Goal: Find contact information: Find contact information

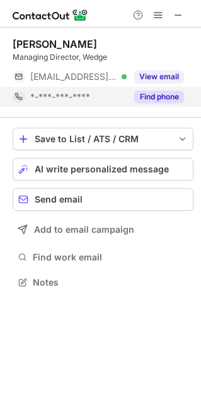
scroll to position [273, 201]
click at [159, 93] on button "Find phone" at bounding box center [159, 97] width 50 height 13
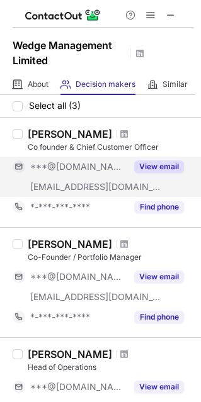
scroll to position [0, 0]
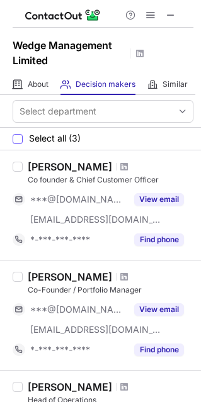
drag, startPoint x: 57, startPoint y: 137, endPoint x: 63, endPoint y: 148, distance: 12.7
click at [57, 137] on span "Select all (3)" at bounding box center [55, 138] width 52 height 10
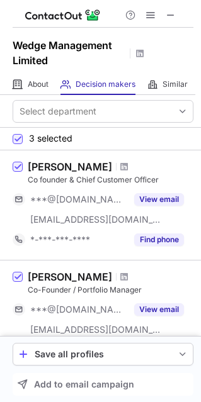
drag, startPoint x: 22, startPoint y: 150, endPoint x: 96, endPoint y: 154, distance: 74.4
click at [96, 154] on div "[PERSON_NAME] Co founder & Chief Customer Officer ***@[DOMAIN_NAME] [EMAIL_ADDR…" at bounding box center [100, 205] width 201 height 110
click at [120, 166] on span at bounding box center [124, 167] width 8 height 10
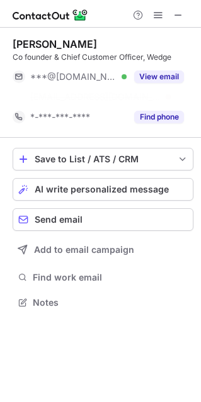
scroll to position [273, 201]
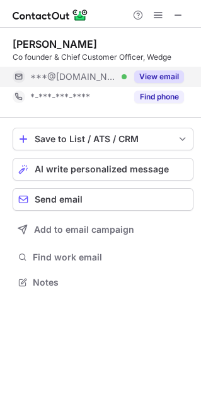
click at [171, 74] on button "View email" at bounding box center [159, 77] width 50 height 13
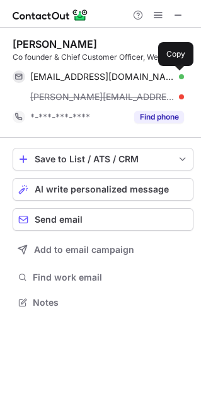
scroll to position [293, 201]
click at [171, 74] on button at bounding box center [177, 77] width 13 height 13
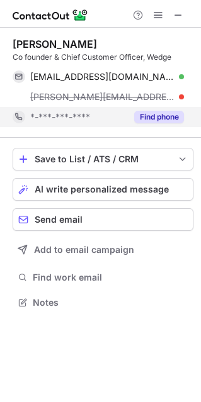
click at [169, 115] on button "Find phone" at bounding box center [159, 117] width 50 height 13
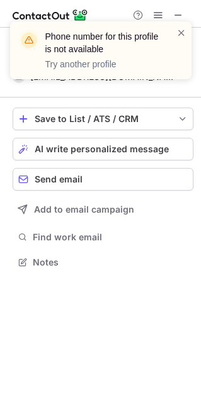
scroll to position [253, 201]
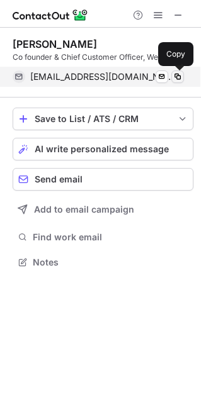
click at [180, 77] on span at bounding box center [177, 77] width 10 height 10
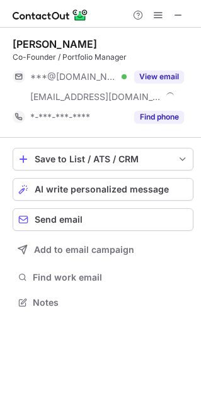
scroll to position [293, 201]
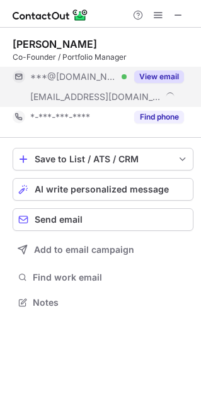
click at [164, 74] on button "View email" at bounding box center [159, 77] width 50 height 13
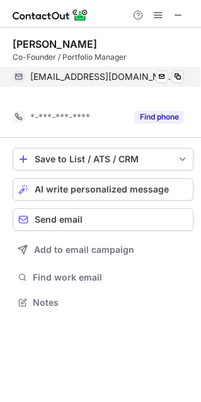
scroll to position [273, 201]
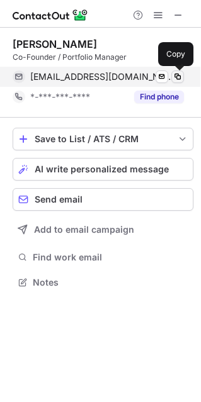
click at [172, 74] on span at bounding box center [177, 77] width 10 height 10
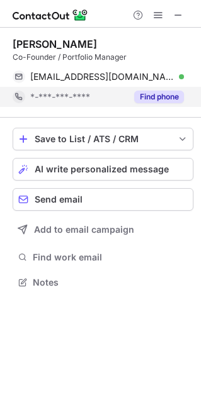
click at [161, 93] on button "Find phone" at bounding box center [159, 97] width 50 height 13
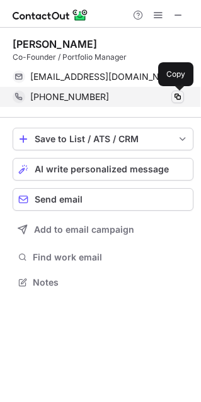
click at [178, 98] on span at bounding box center [177, 97] width 10 height 10
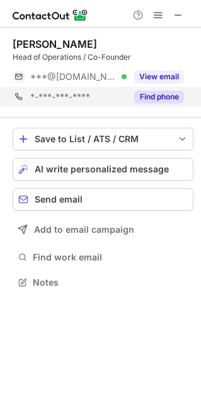
scroll to position [273, 201]
click at [166, 94] on button "Find phone" at bounding box center [159, 97] width 50 height 13
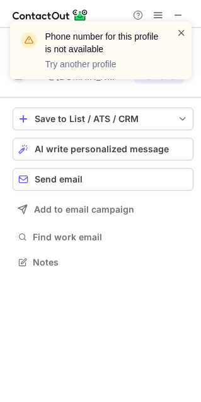
scroll to position [253, 201]
click at [178, 30] on span at bounding box center [181, 32] width 10 height 13
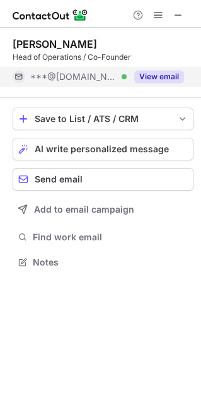
click at [152, 75] on button "View email" at bounding box center [159, 77] width 50 height 13
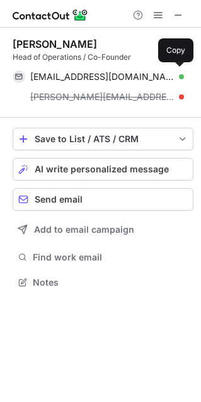
scroll to position [273, 201]
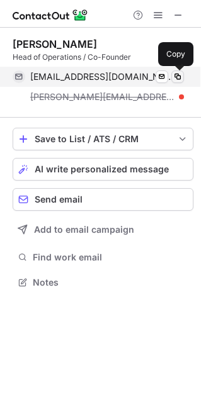
click at [176, 74] on span at bounding box center [177, 77] width 10 height 10
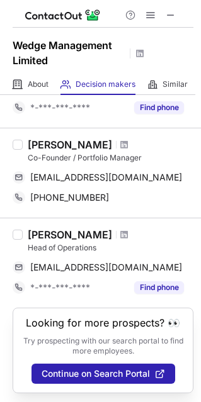
scroll to position [0, 0]
